Goal: Information Seeking & Learning: Learn about a topic

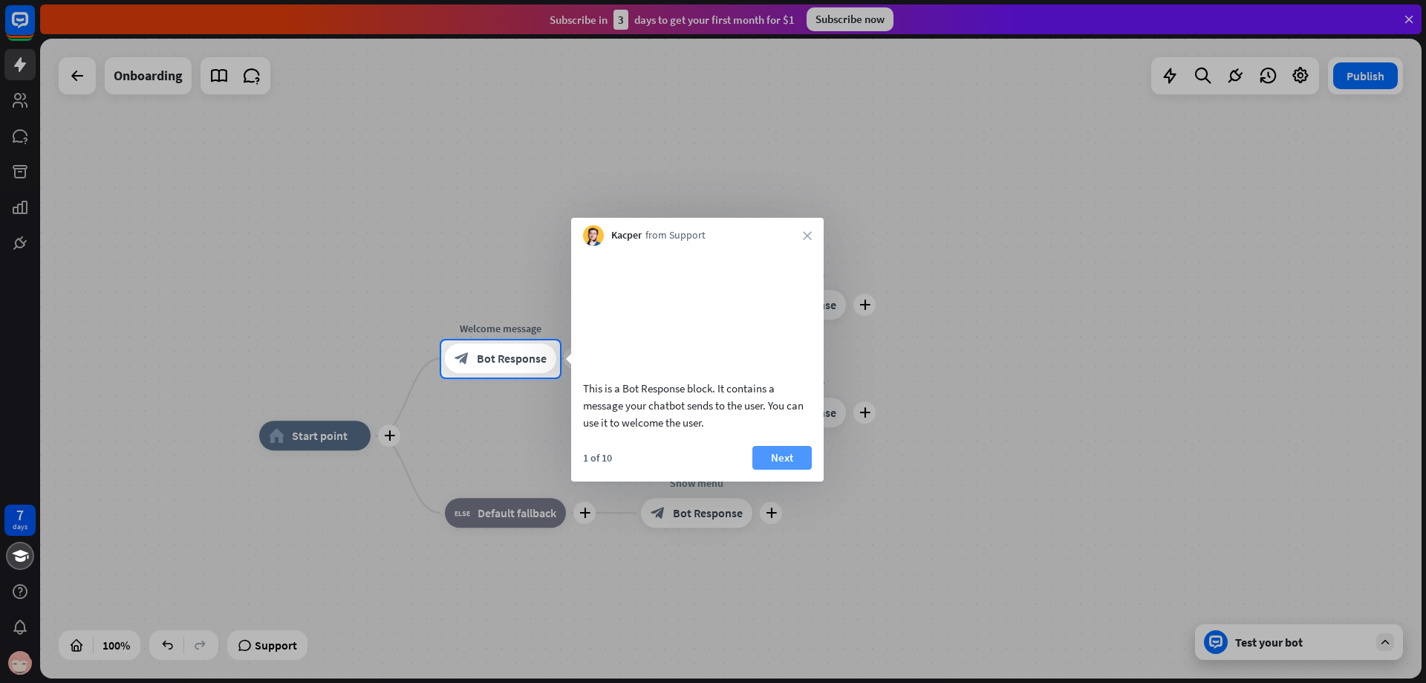
click at [798, 469] on button "Next" at bounding box center [782, 458] width 59 height 24
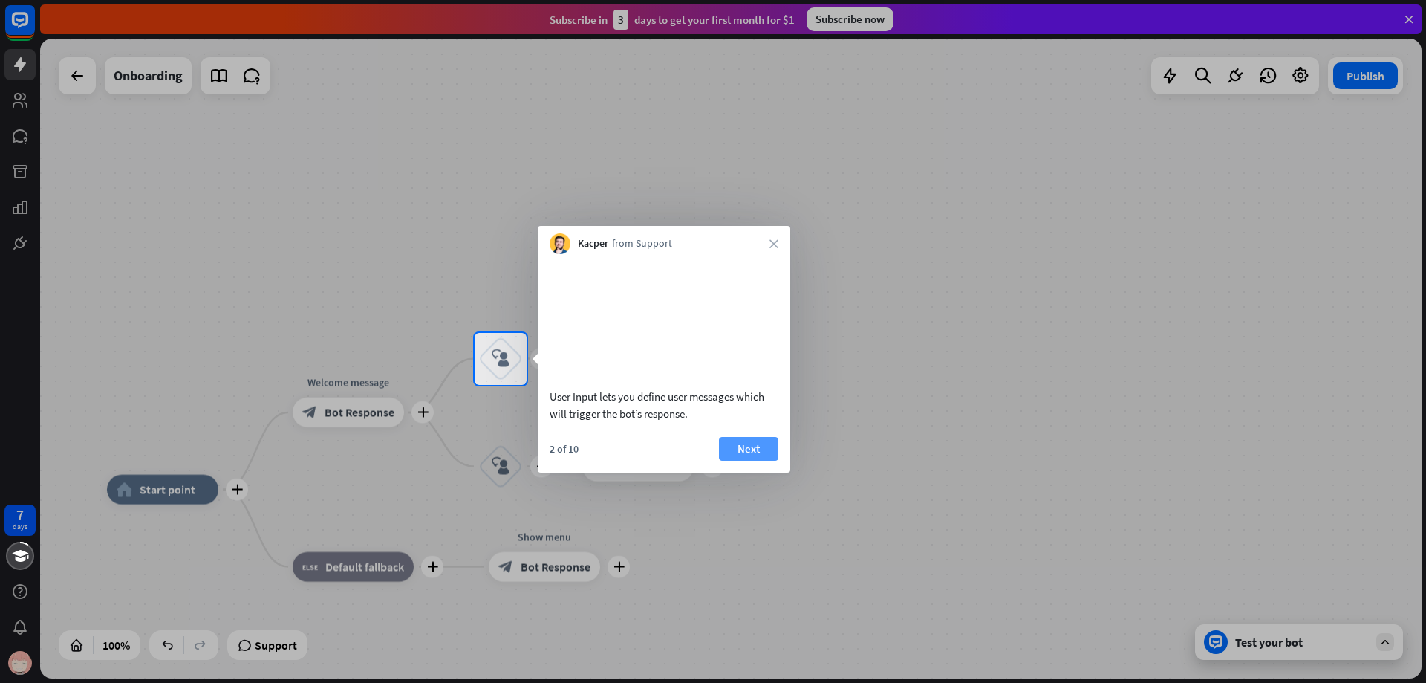
click at [764, 461] on button "Next" at bounding box center [748, 449] width 59 height 24
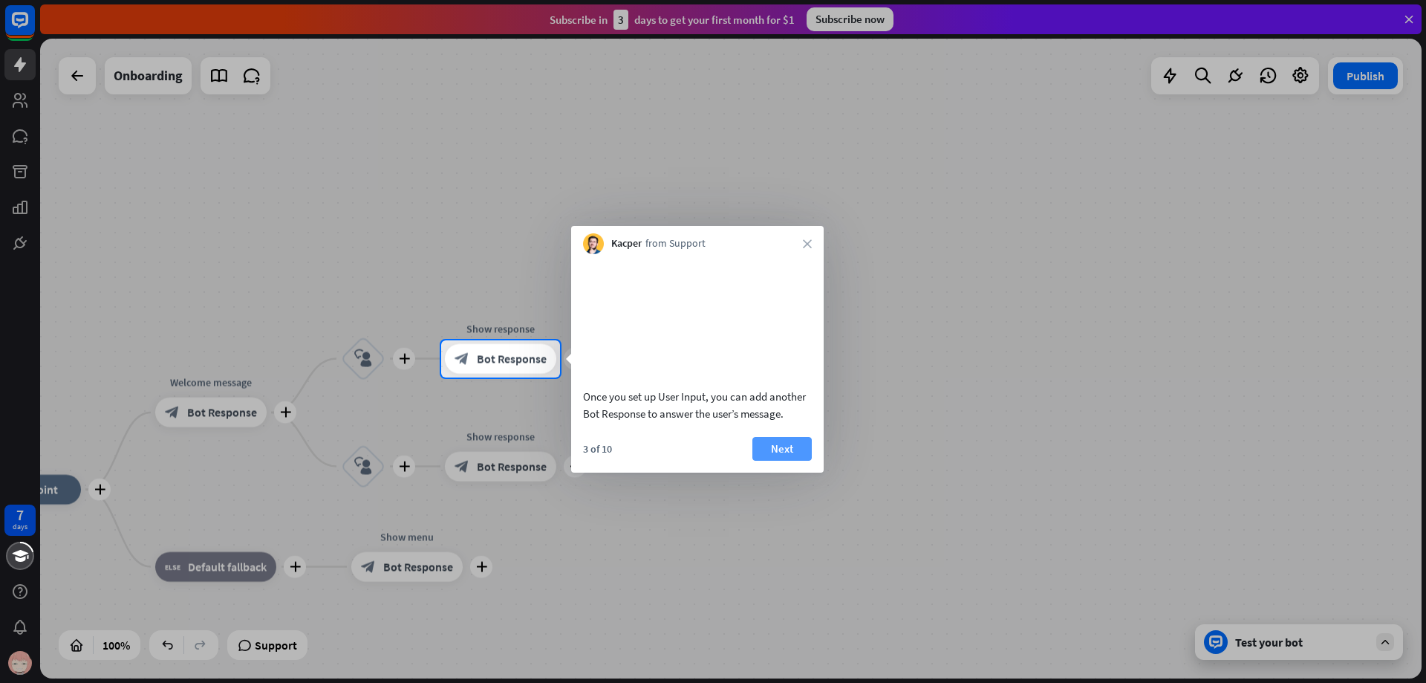
click at [784, 461] on button "Next" at bounding box center [782, 449] width 59 height 24
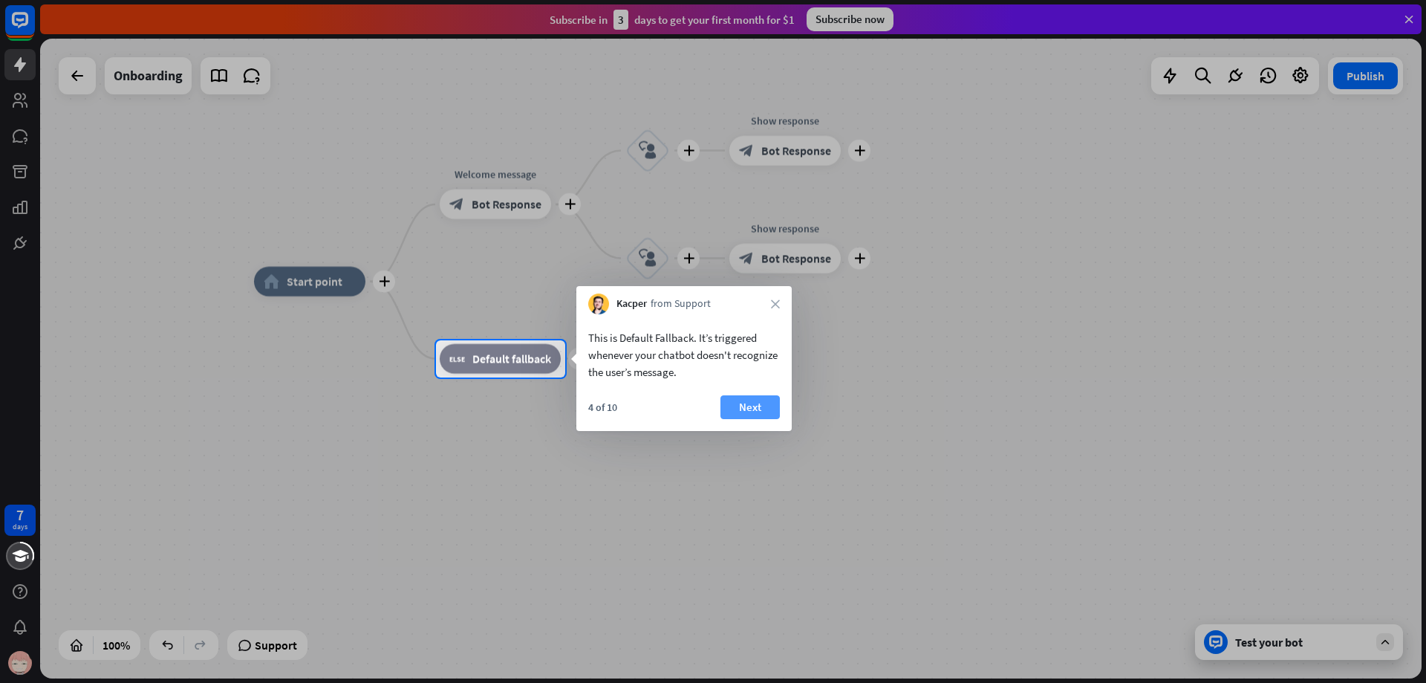
click at [760, 406] on button "Next" at bounding box center [750, 407] width 59 height 24
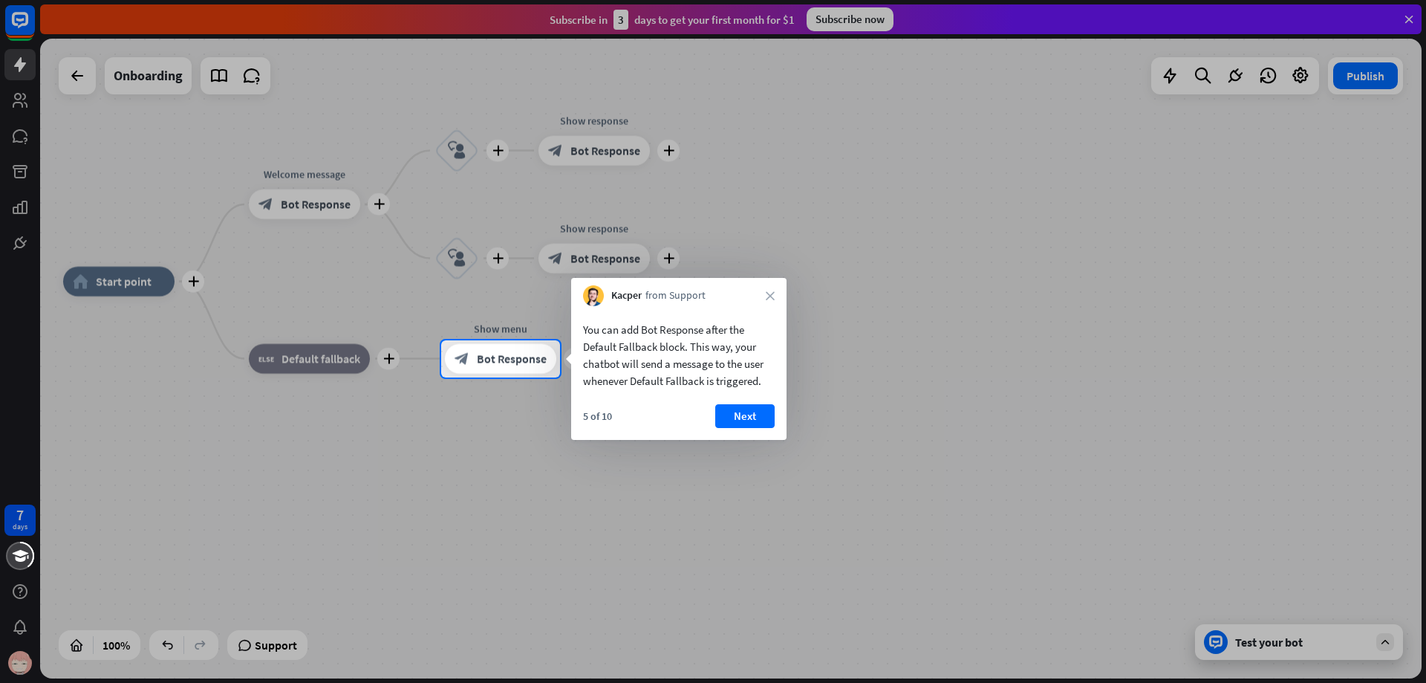
click at [778, 413] on div "5 of 10 Next" at bounding box center [678, 422] width 215 height 36
click at [755, 415] on button "Next" at bounding box center [744, 416] width 59 height 24
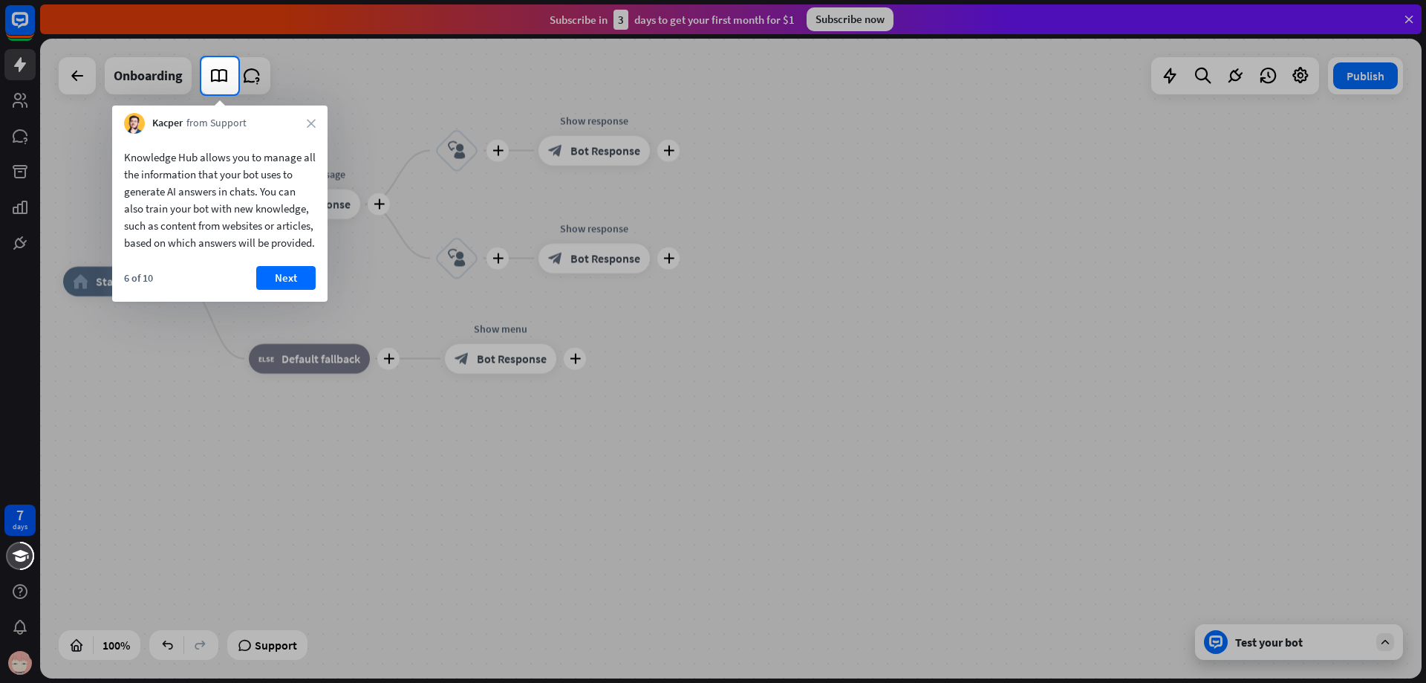
click at [304, 290] on button "Next" at bounding box center [285, 278] width 59 height 24
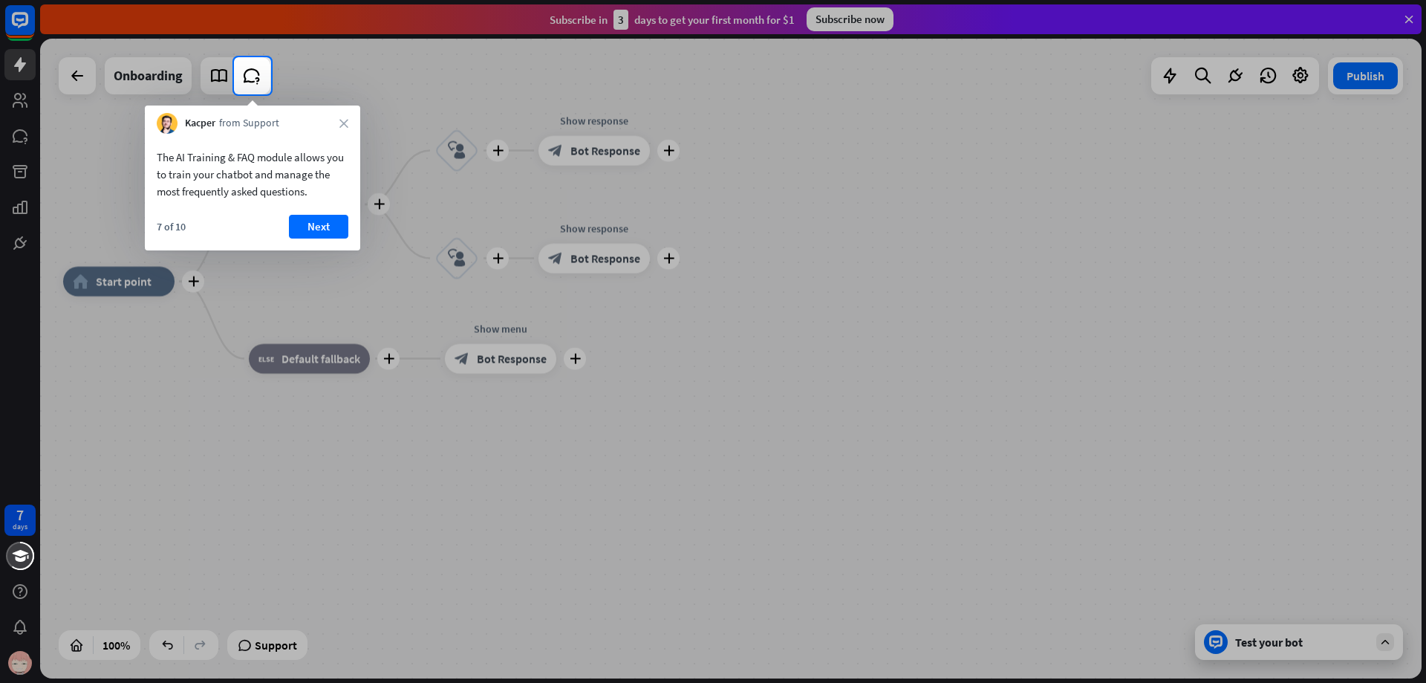
click at [325, 227] on button "Next" at bounding box center [318, 227] width 59 height 24
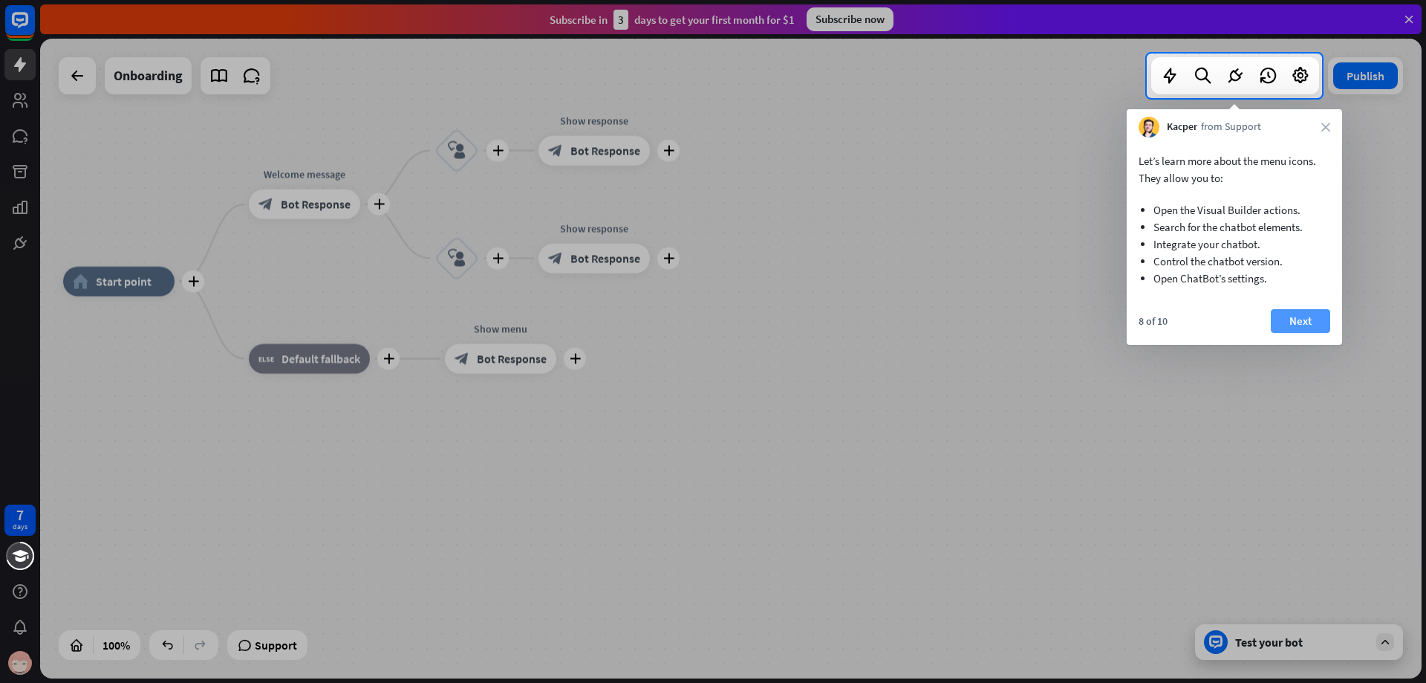
click at [1286, 320] on button "Next" at bounding box center [1300, 321] width 59 height 24
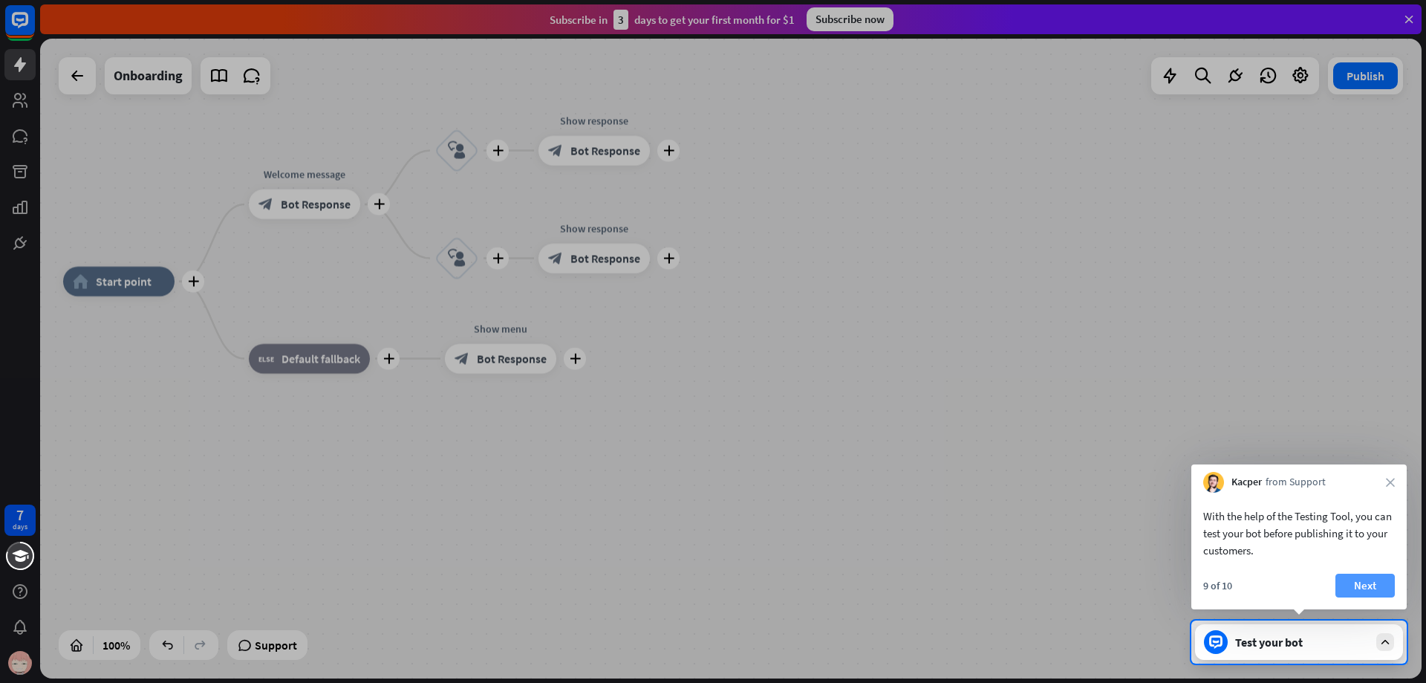
click at [1367, 579] on button "Next" at bounding box center [1365, 586] width 59 height 24
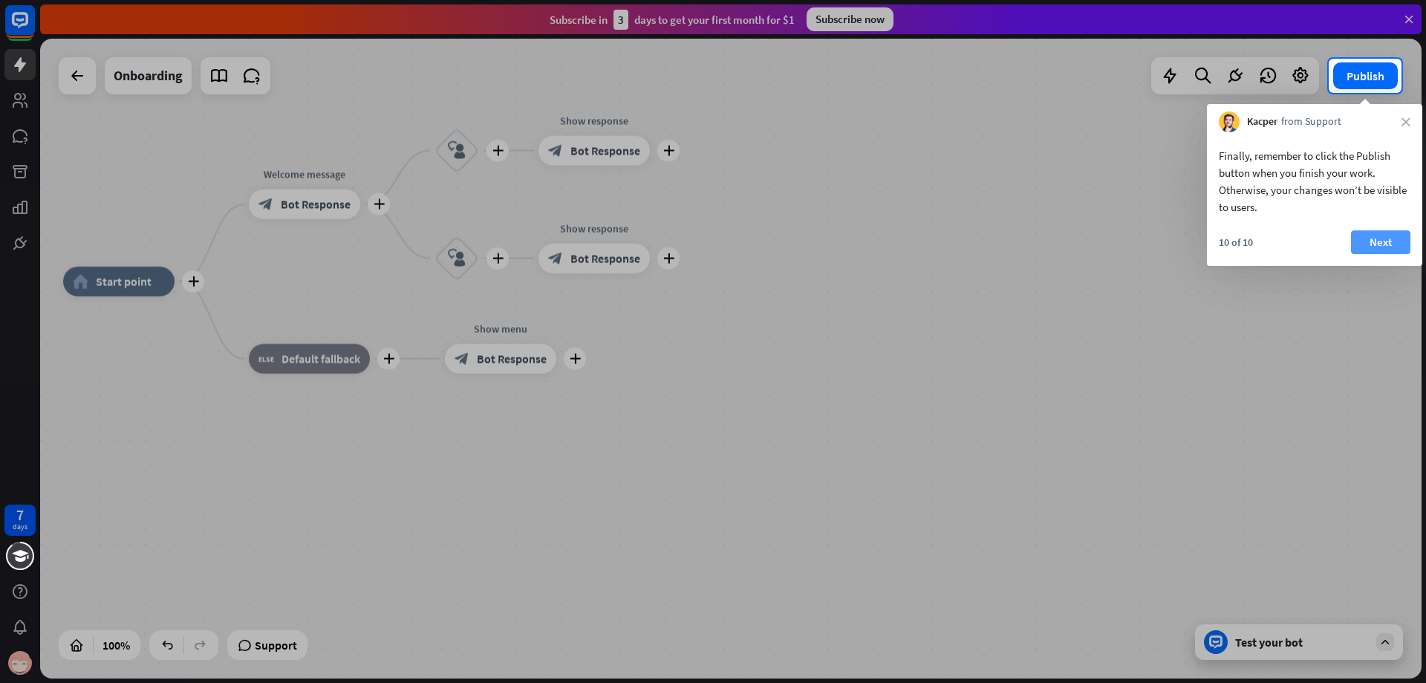
click at [1379, 249] on button "Next" at bounding box center [1380, 242] width 59 height 24
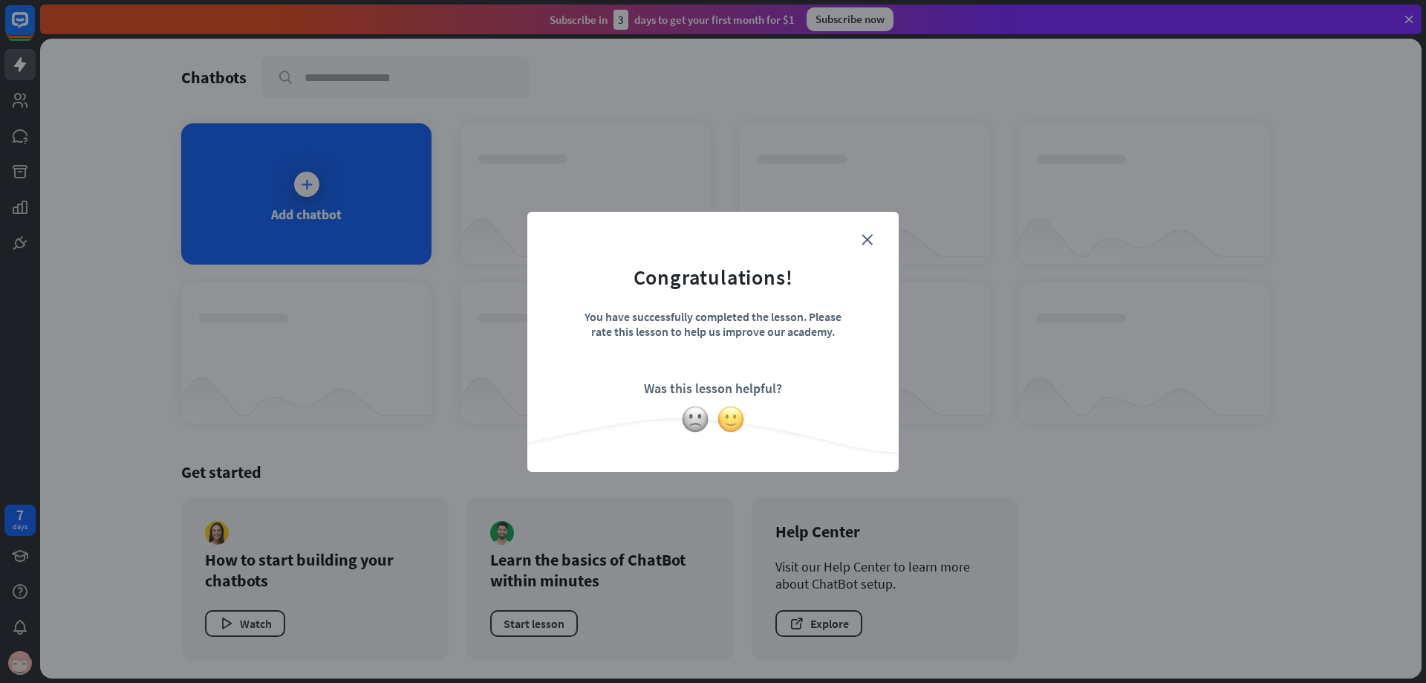
click at [736, 417] on img at bounding box center [731, 419] width 28 height 28
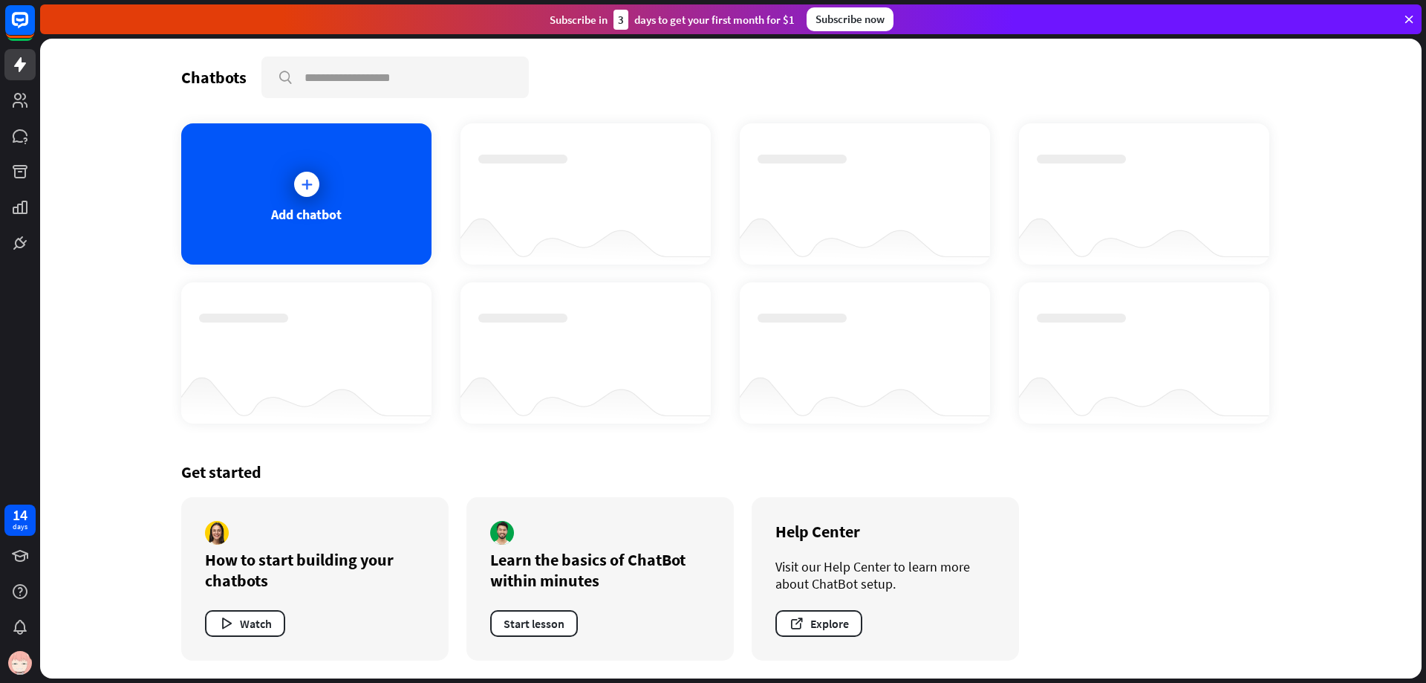
click at [1096, 475] on div "Thanks for making all this better!" at bounding box center [713, 341] width 1426 height 683
click at [1411, 18] on icon at bounding box center [1409, 19] width 13 height 13
